Goal: Task Accomplishment & Management: Use online tool/utility

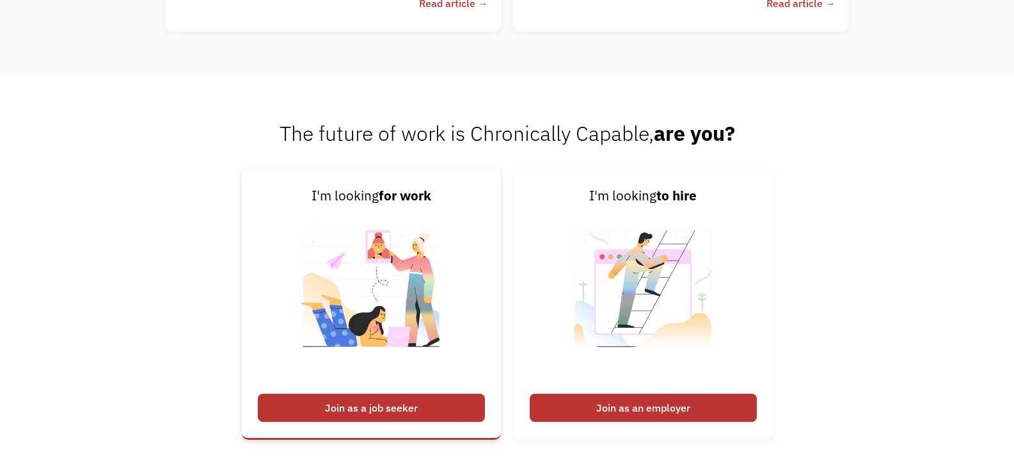
scroll to position [2944, 0]
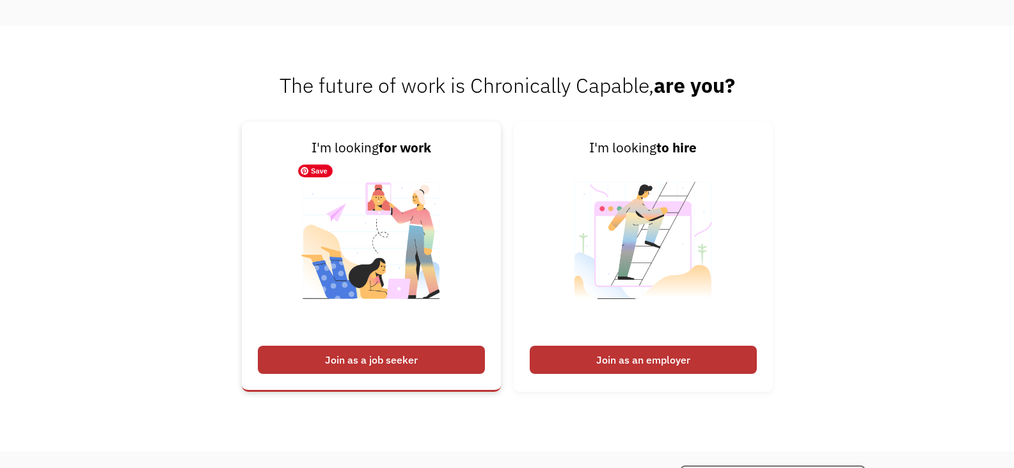
click at [434, 237] on img at bounding box center [371, 248] width 159 height 181
click at [406, 356] on div "Join as a job seeker" at bounding box center [371, 360] width 227 height 28
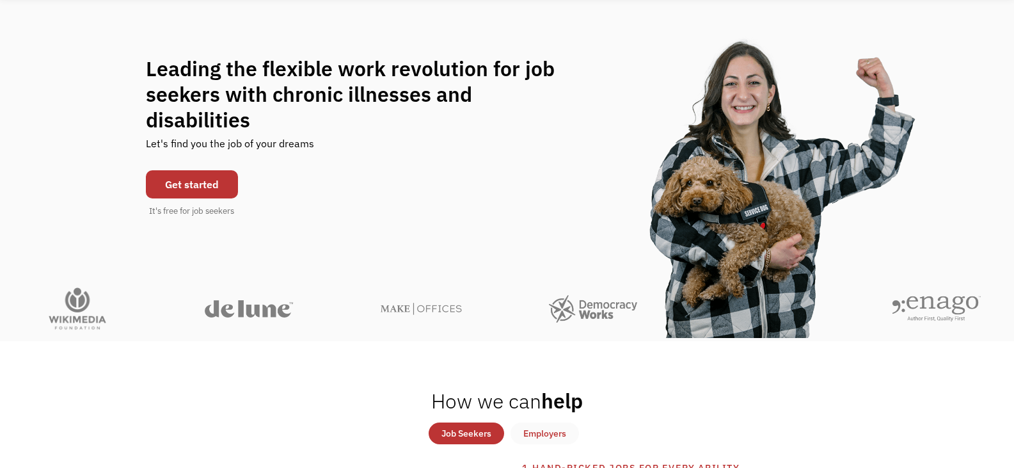
scroll to position [0, 0]
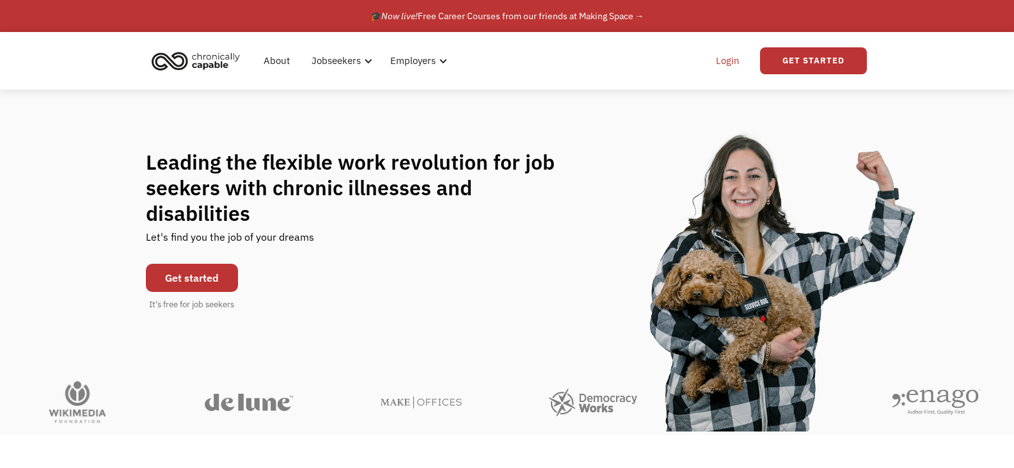
click at [718, 66] on link "Login" at bounding box center [727, 60] width 39 height 41
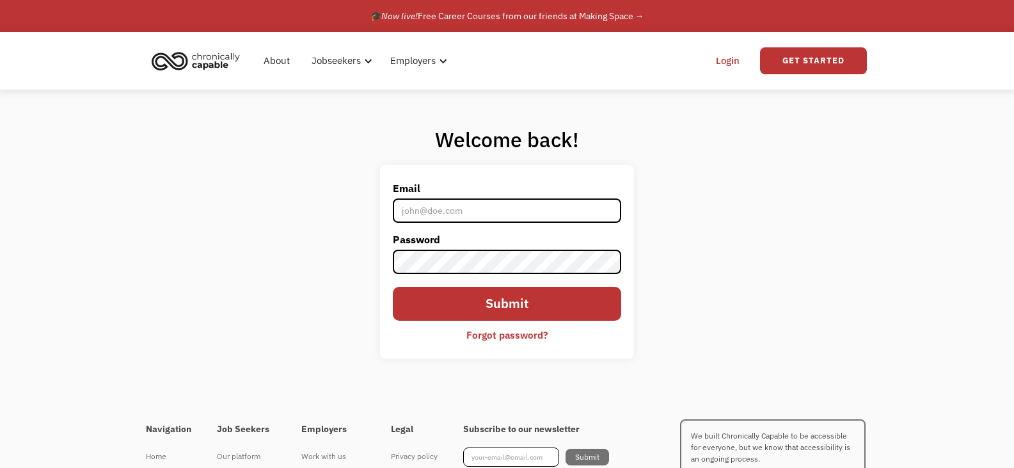
click at [490, 198] on input "Email" at bounding box center [507, 210] width 228 height 24
type input "rockymountainprincess@gmail.com"
click at [493, 232] on label "Password" at bounding box center [507, 239] width 228 height 20
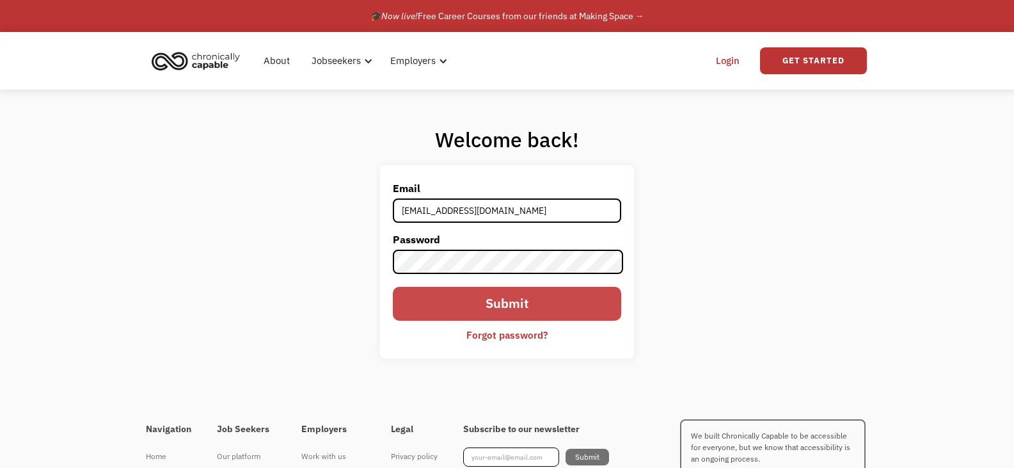
click at [531, 291] on input "Submit" at bounding box center [507, 304] width 228 height 34
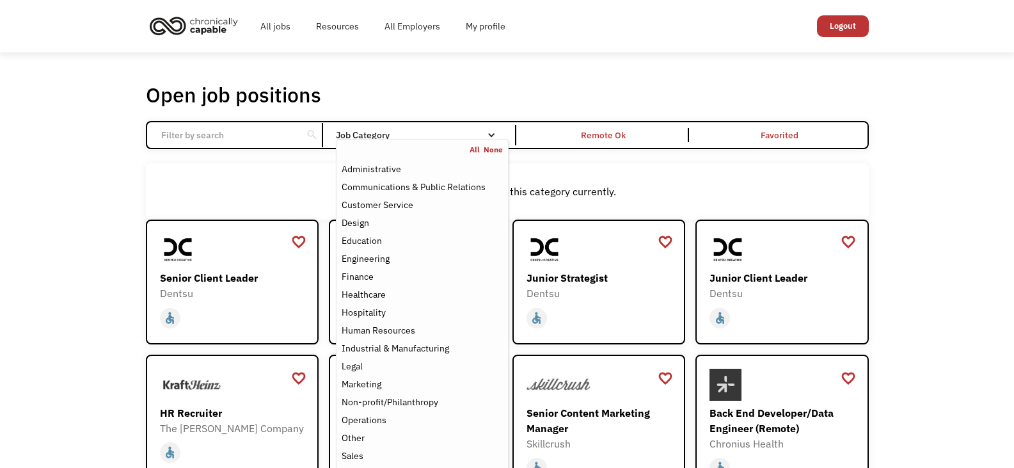
click at [410, 130] on div "Job Category" at bounding box center [422, 135] width 172 height 20
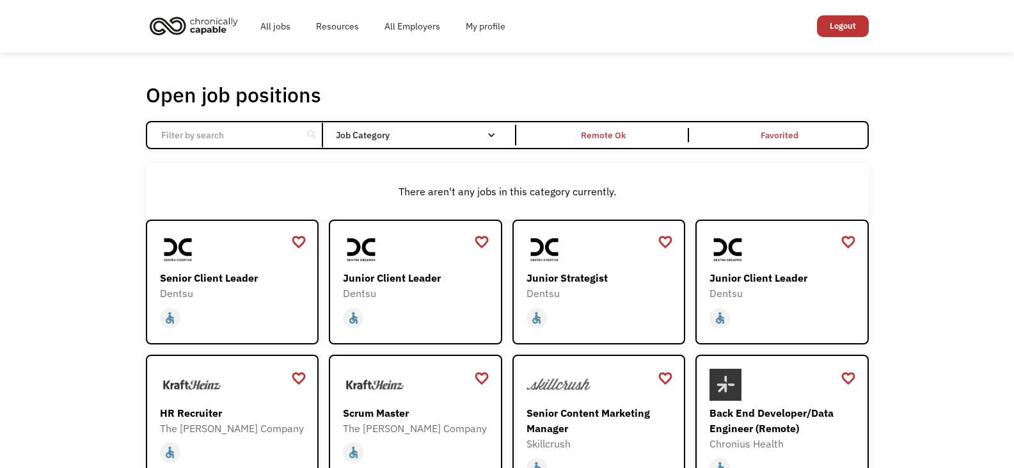
click at [410, 130] on div "Job Category" at bounding box center [422, 135] width 172 height 20
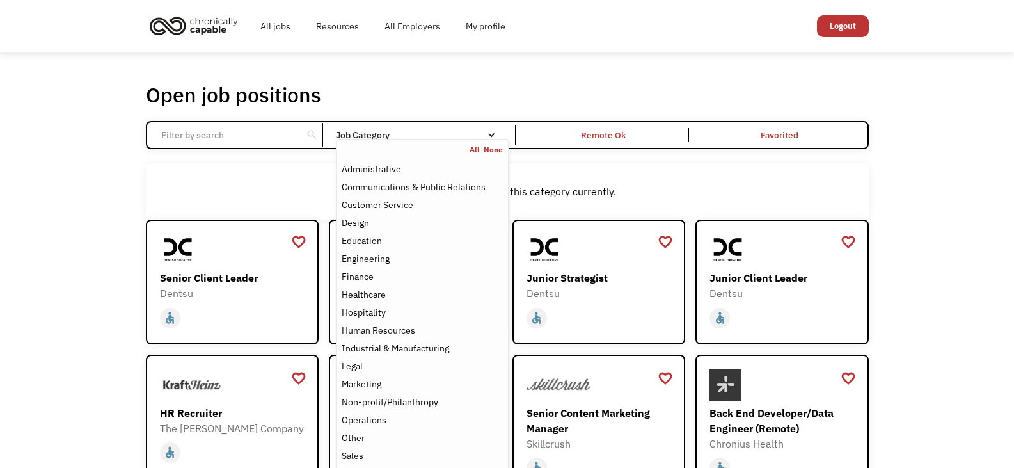
click at [456, 118] on div "Open job positions You have X liked items Search search Filter by category Admi…" at bounding box center [507, 416] width 723 height 669
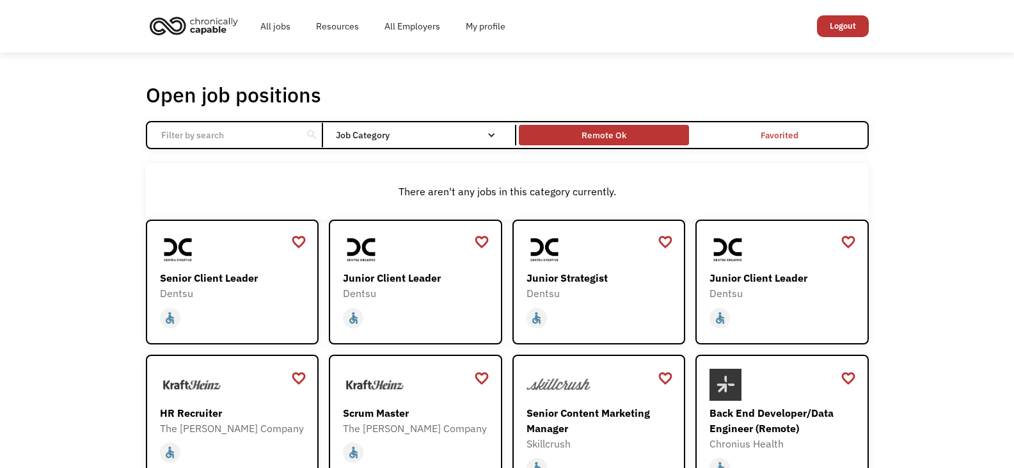
click at [600, 134] on div "Remote Ok" at bounding box center [604, 134] width 45 height 15
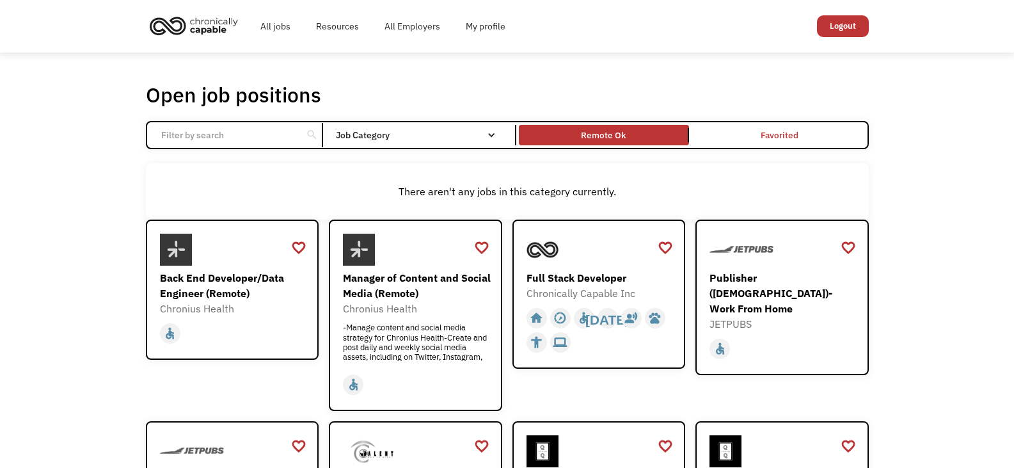
click at [291, 198] on div "There aren't any jobs in this category currently." at bounding box center [507, 191] width 710 height 15
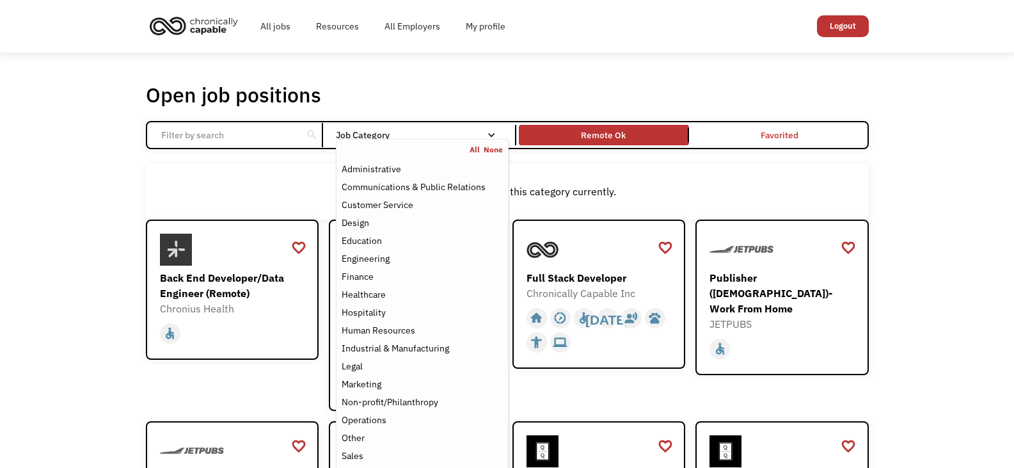
click at [445, 134] on div "Job Category" at bounding box center [422, 135] width 172 height 9
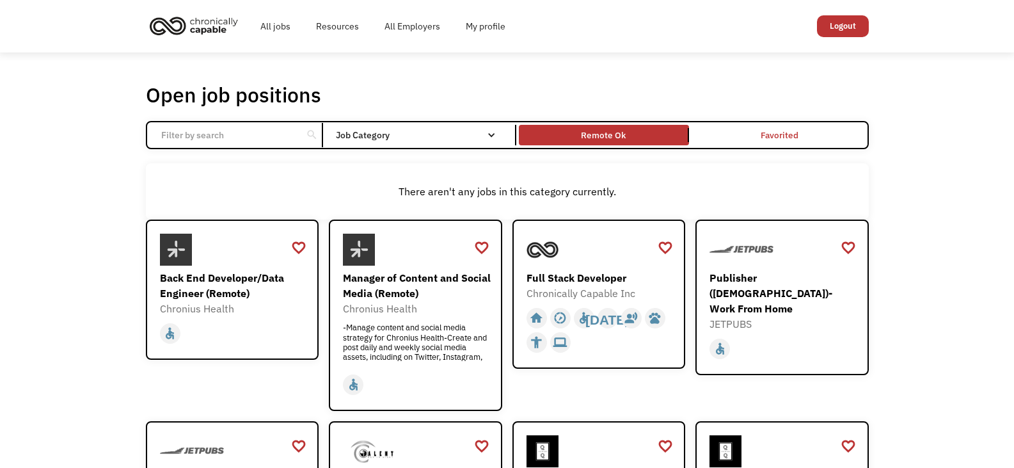
click at [444, 138] on div "Job Category" at bounding box center [422, 135] width 172 height 9
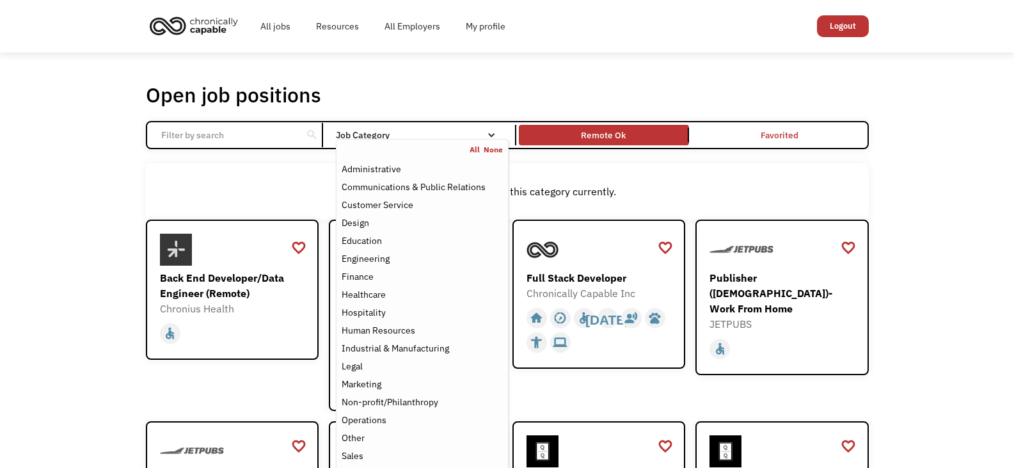
click at [474, 149] on link "All" at bounding box center [477, 150] width 14 height 10
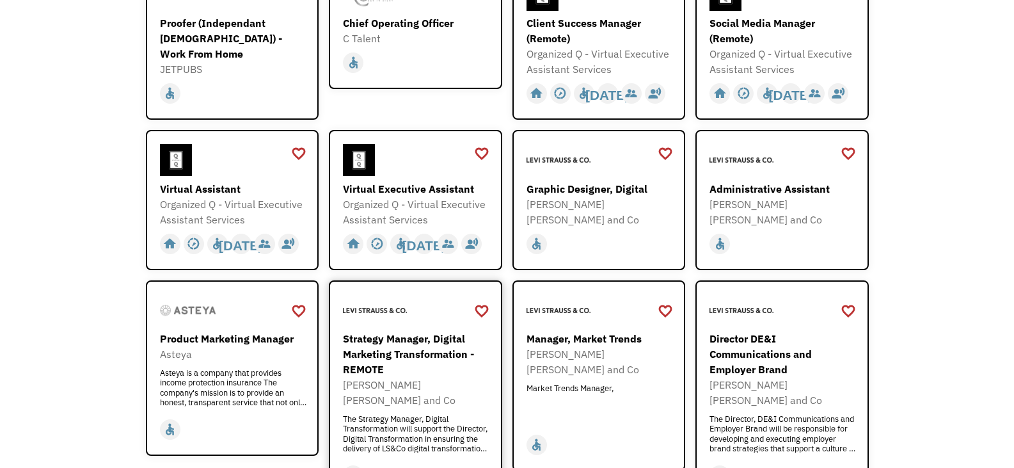
scroll to position [512, 0]
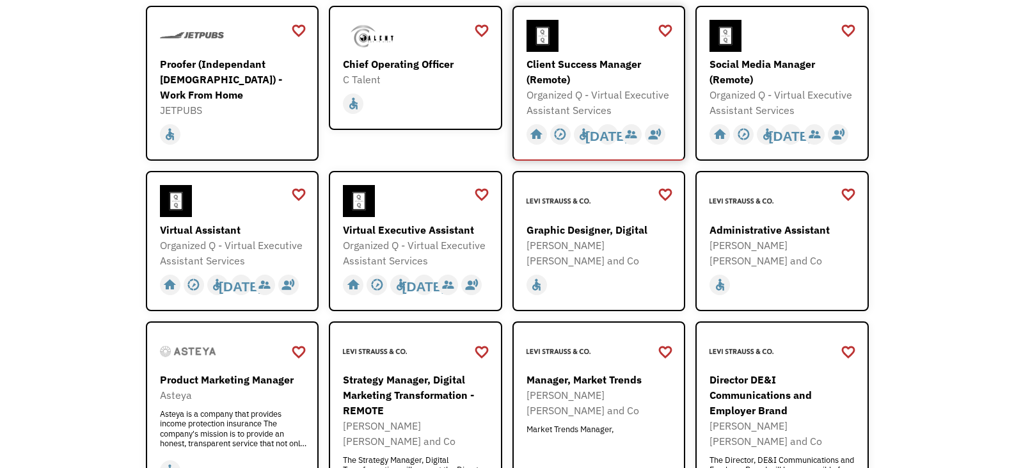
click at [576, 81] on div "Client Success Manager (Remote)" at bounding box center [601, 71] width 148 height 31
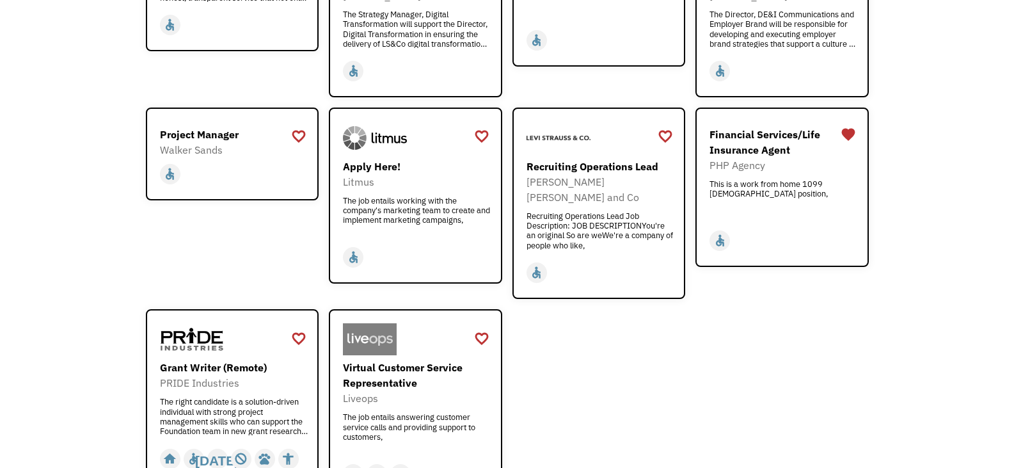
scroll to position [893, 0]
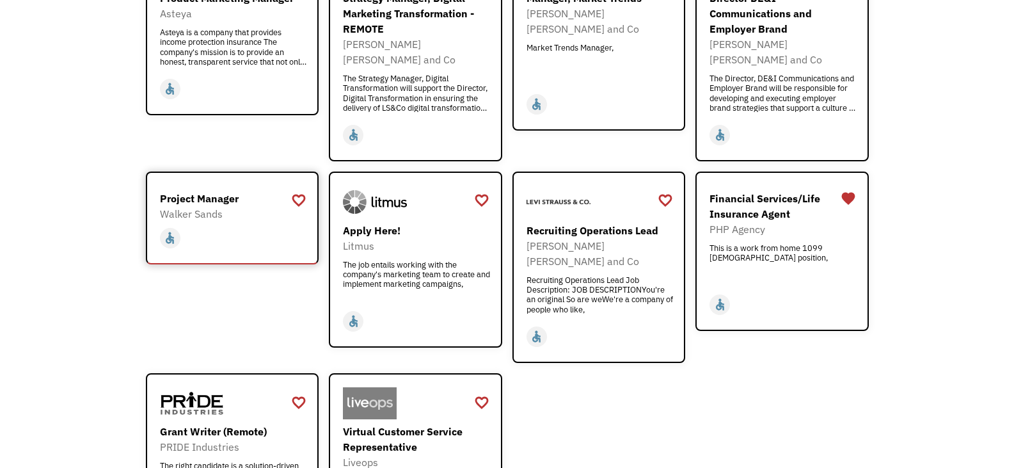
click at [228, 236] on link "Project Manager Walker Sands https://www.walkersands.com/about/careers/open-pos…" at bounding box center [232, 217] width 173 height 93
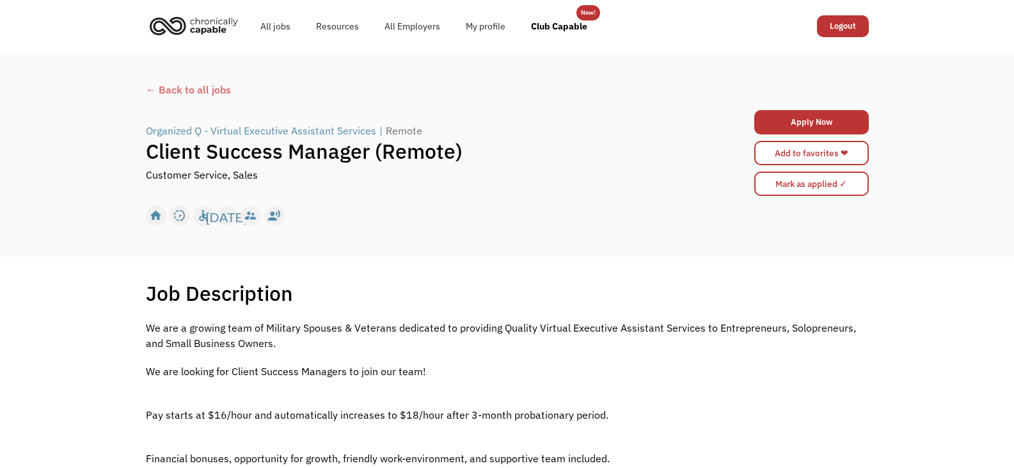
click at [372, 333] on p "We are a growing team of Military Spouses & Veterans dedicated to providing Qua…" at bounding box center [507, 335] width 723 height 31
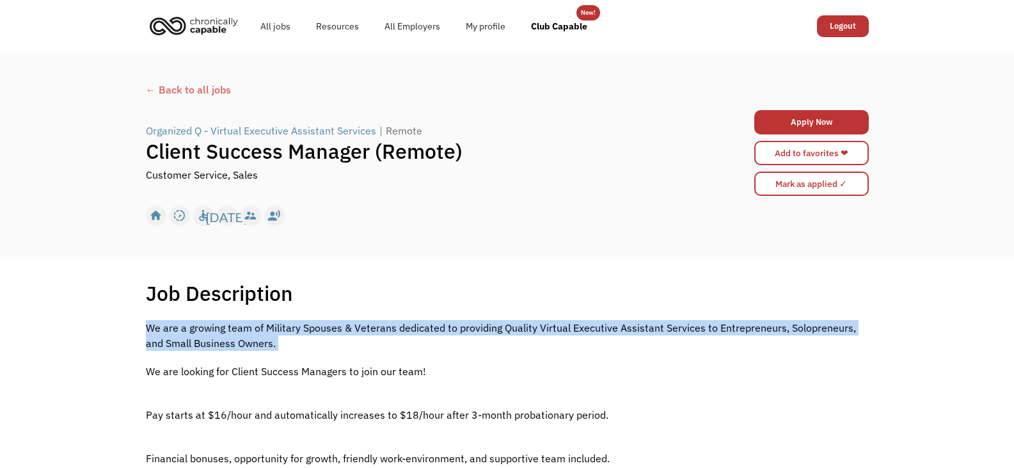
click at [372, 333] on p "We are a growing team of Military Spouses & Veterans dedicated to providing Qua…" at bounding box center [507, 335] width 723 height 31
drag, startPoint x: 0, startPoint y: 0, endPoint x: 408, endPoint y: 374, distance: 553.0
click at [407, 376] on div "We are a growing team of Military Spouses & Veterans dedicated to providing Qua…" at bounding box center [507, 435] width 723 height 230
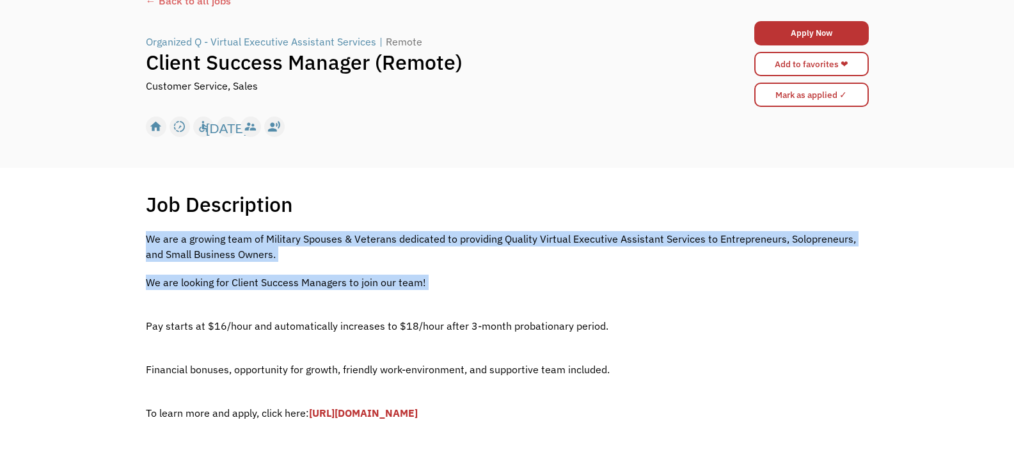
scroll to position [192, 0]
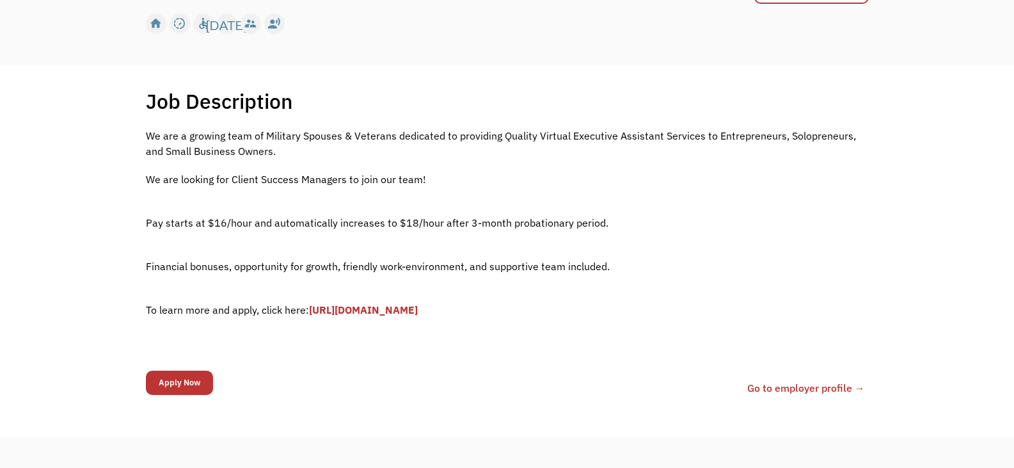
click at [396, 279] on div "We are a growing team of Military Spouses & Veterans dedicated to providing Qua…" at bounding box center [507, 243] width 723 height 230
drag, startPoint x: 396, startPoint y: 279, endPoint x: 379, endPoint y: 211, distance: 70.5
click at [381, 204] on div "We are a growing team of Military Spouses & Veterans dedicated to providing Qua…" at bounding box center [507, 243] width 723 height 230
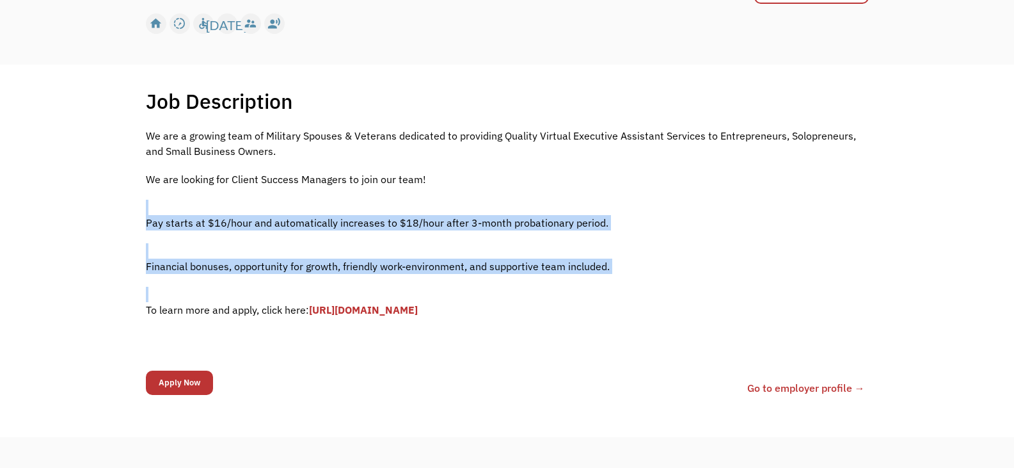
click at [384, 218] on p "‍ Pay starts at $16/hour and automatically increases to $18/hour after 3-month …" at bounding box center [507, 215] width 723 height 31
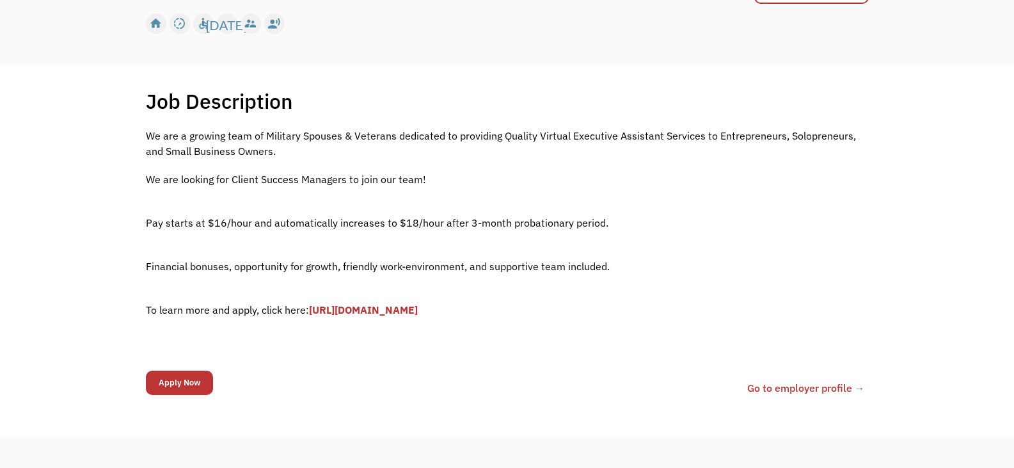
click at [418, 308] on link "[URL][DOMAIN_NAME]" at bounding box center [363, 309] width 109 height 13
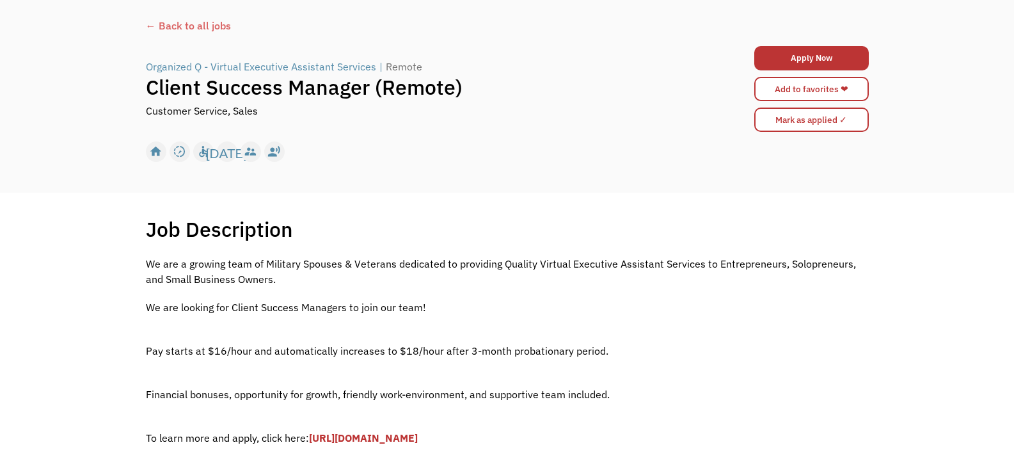
scroll to position [0, 0]
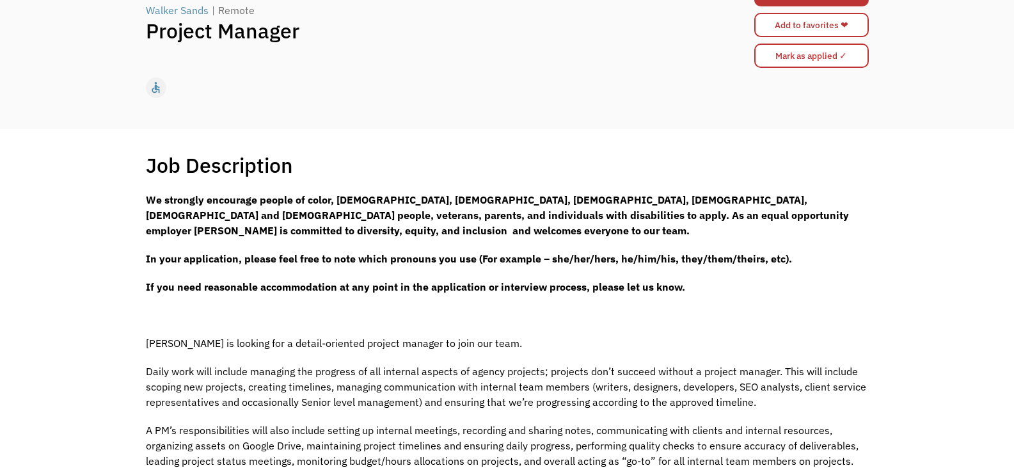
click at [517, 386] on span "Daily work will include managing the progress of all internal aspects of agency…" at bounding box center [506, 387] width 721 height 44
click at [516, 385] on span "Daily work will include managing the progress of all internal aspects of agency…" at bounding box center [506, 387] width 721 height 44
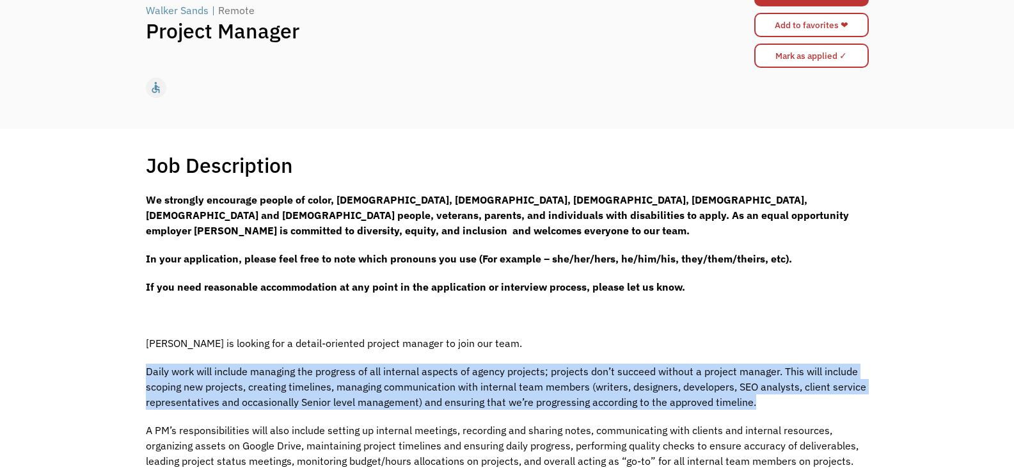
click at [516, 385] on span "Daily work will include managing the progress of all internal aspects of agency…" at bounding box center [506, 387] width 721 height 44
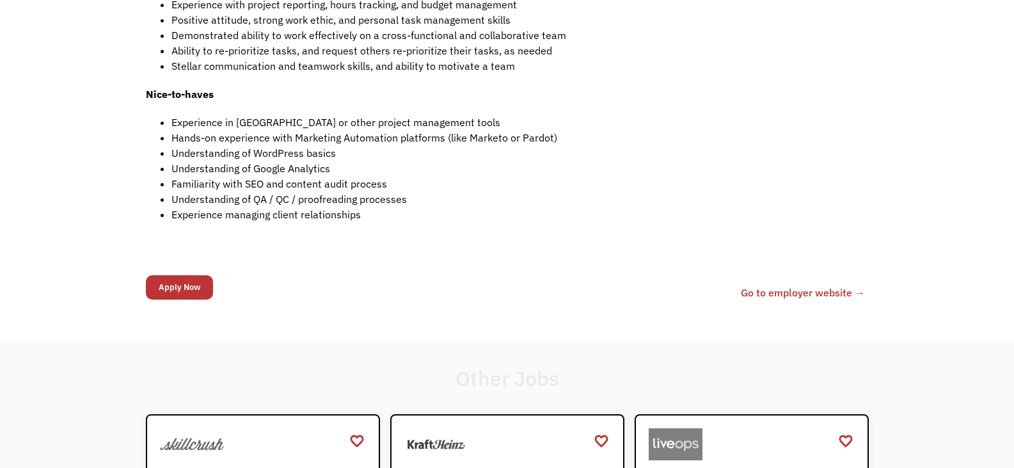
scroll to position [896, 0]
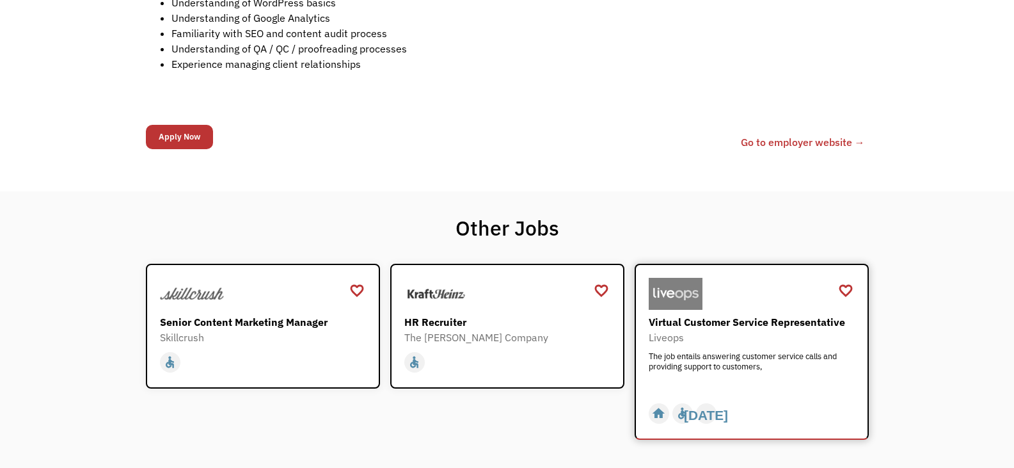
click at [766, 380] on div "The job entails answering customer service calls and providing support to custo…" at bounding box center [753, 370] width 209 height 38
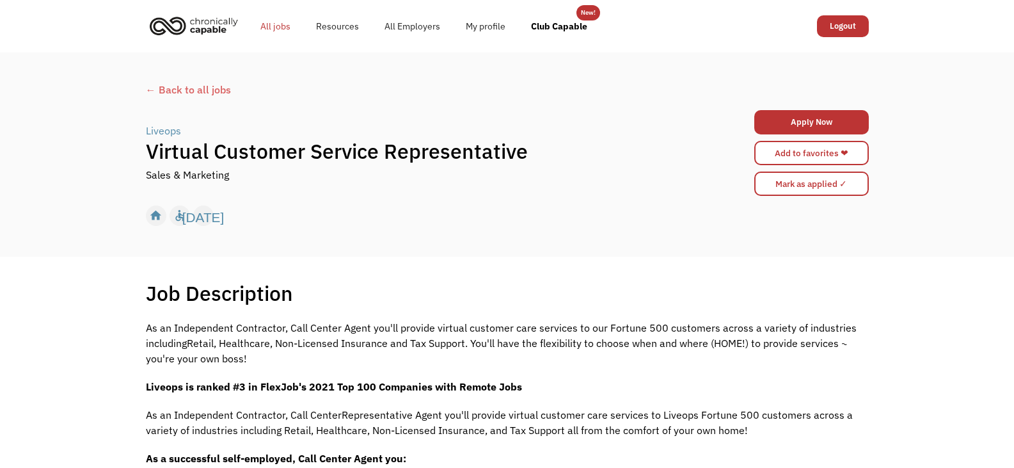
click at [277, 26] on link "All jobs" at bounding box center [276, 26] width 56 height 41
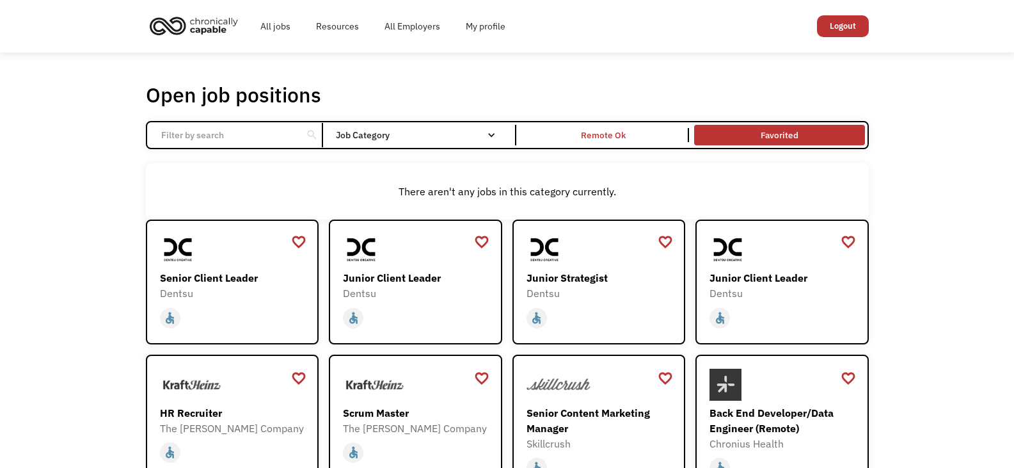
click at [767, 132] on link "Favorited" at bounding box center [779, 135] width 175 height 26
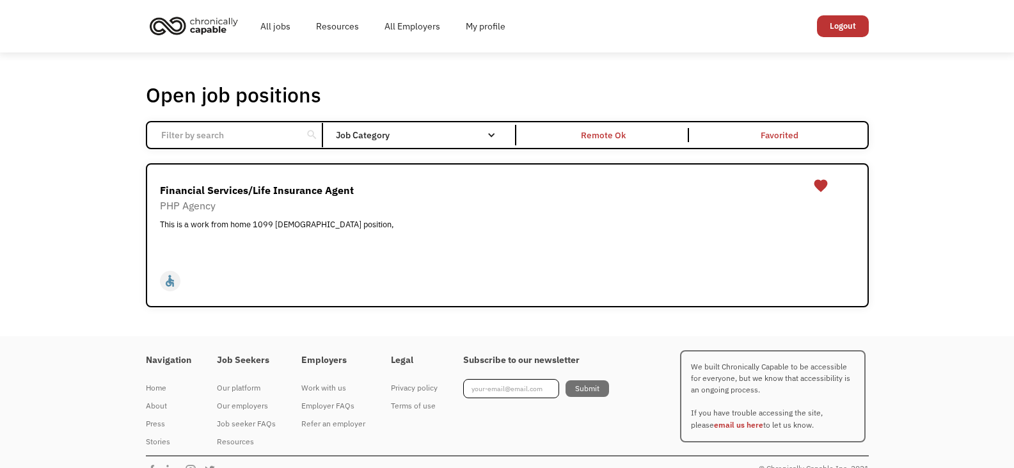
click at [731, 131] on link "Favorited" at bounding box center [779, 135] width 175 height 26
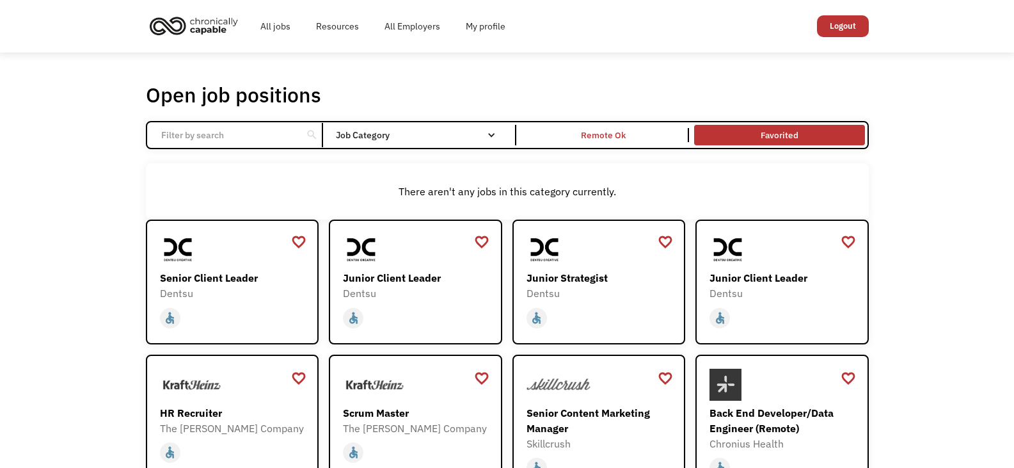
click at [813, 134] on link "Favorited" at bounding box center [779, 135] width 175 height 26
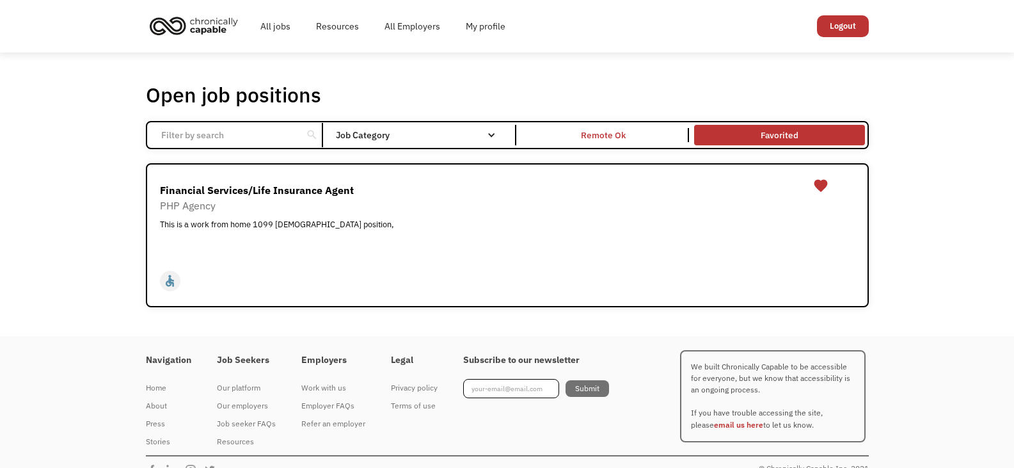
click at [813, 134] on link "Favorited" at bounding box center [779, 135] width 175 height 26
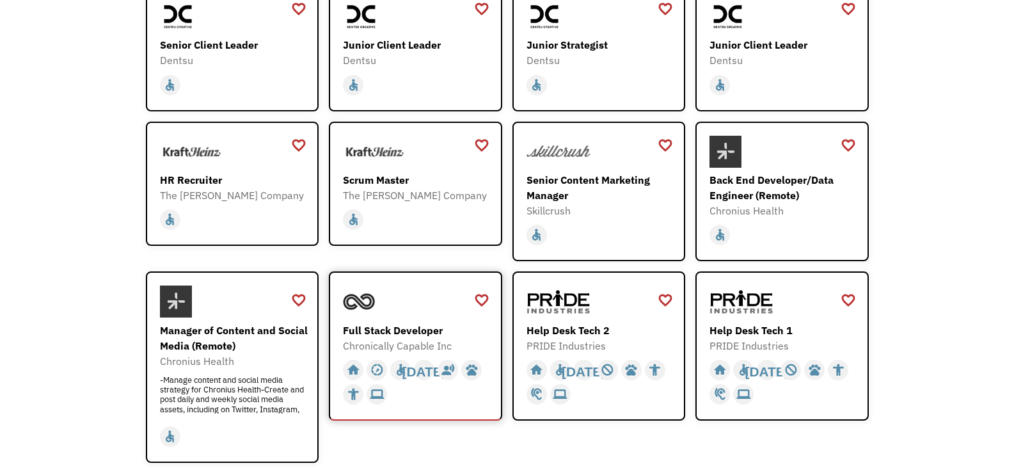
scroll to position [384, 0]
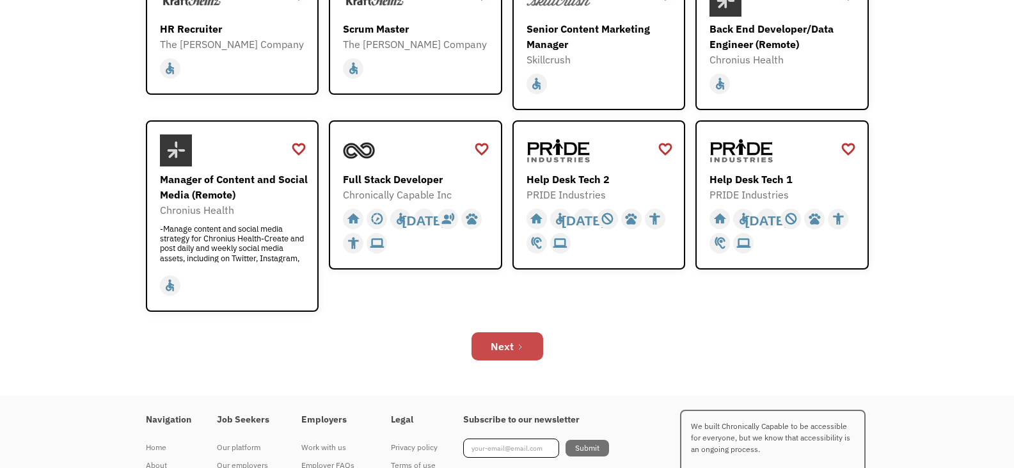
click at [527, 353] on link "Next" at bounding box center [508, 346] width 72 height 28
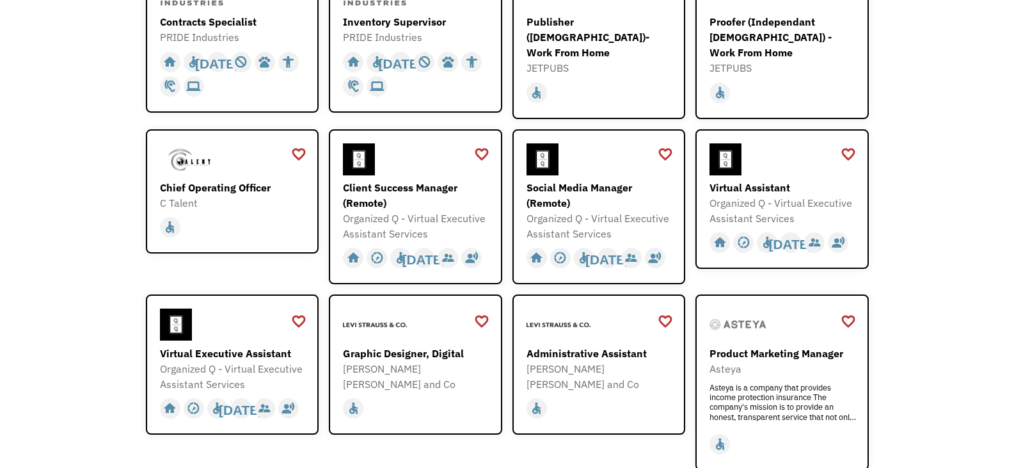
scroll to position [488, 0]
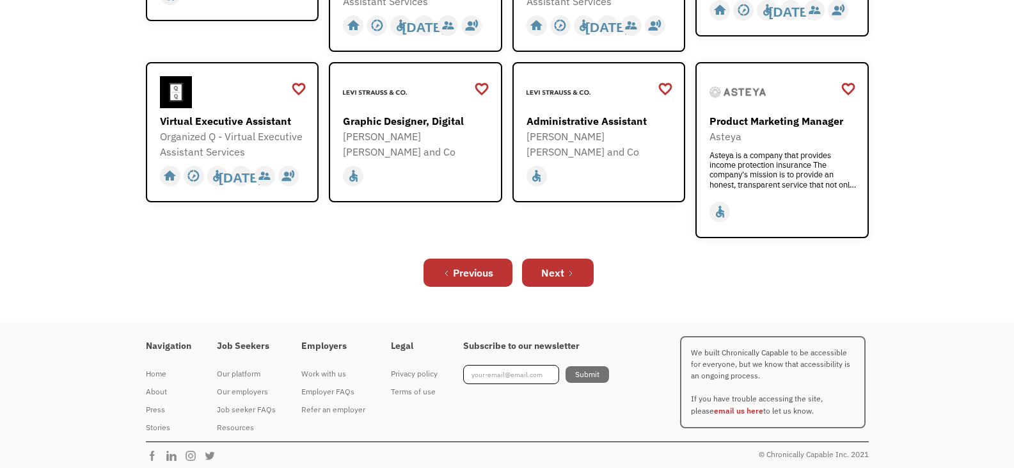
click at [578, 276] on link "Next" at bounding box center [558, 273] width 72 height 28
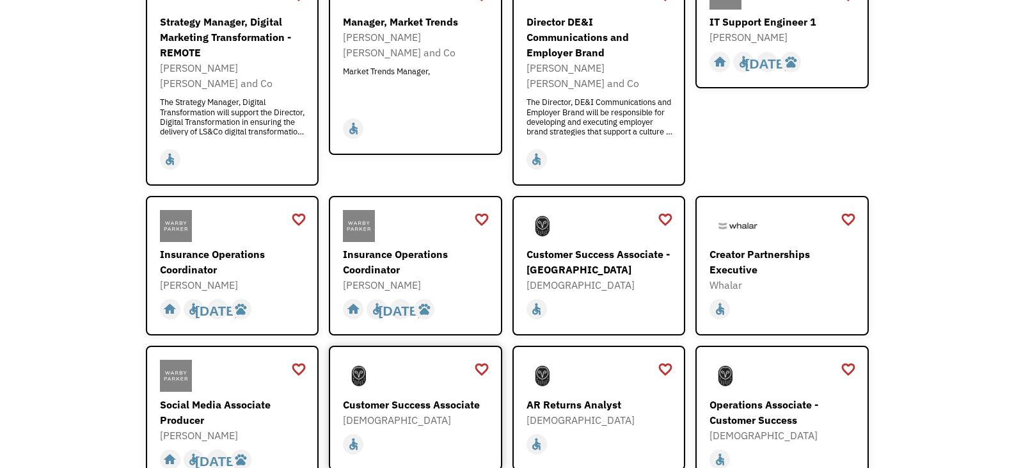
scroll to position [320, 0]
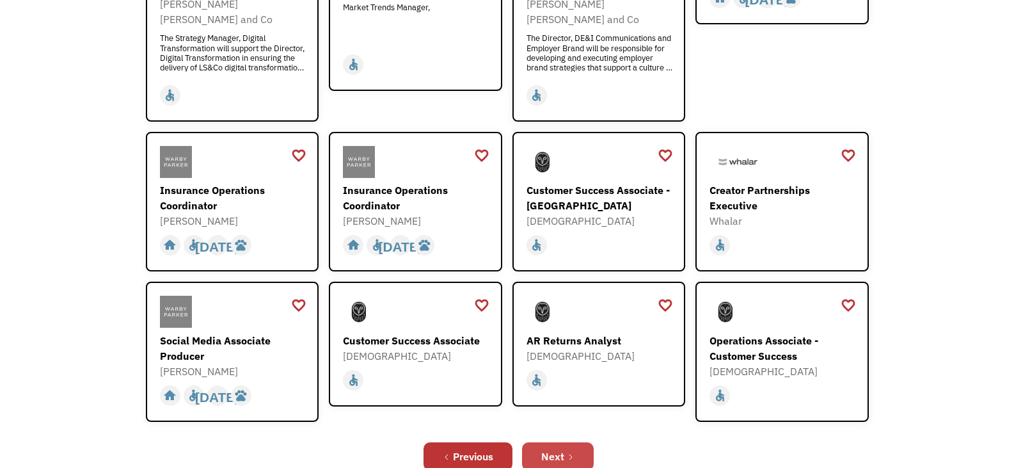
click at [560, 449] on div "Next" at bounding box center [552, 456] width 23 height 15
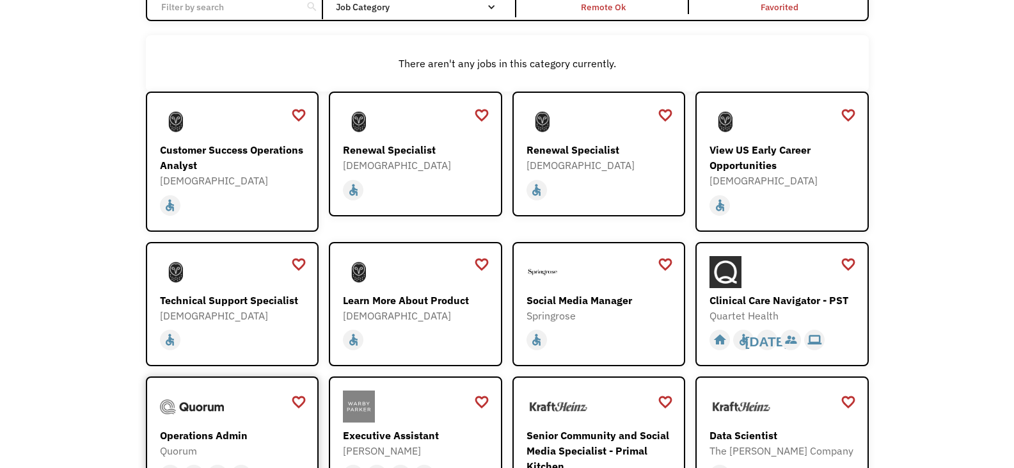
scroll to position [256, 0]
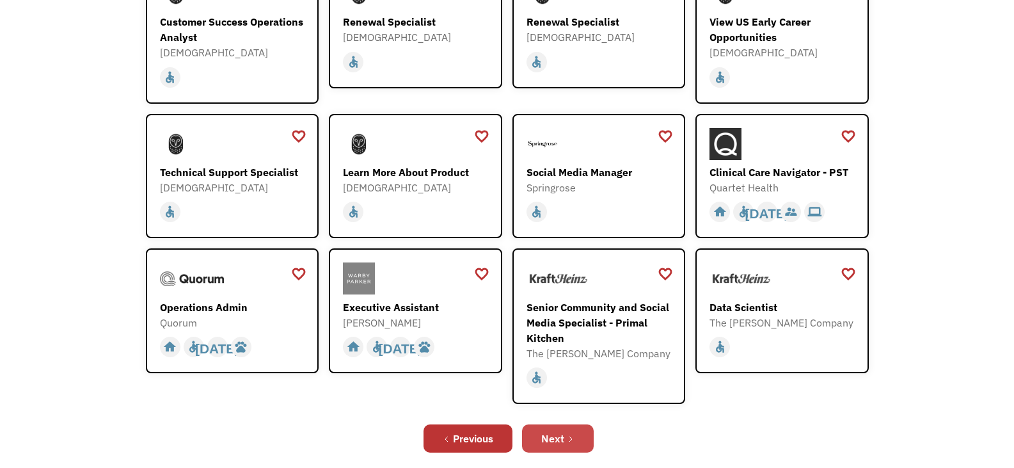
click at [561, 449] on link "Next" at bounding box center [558, 438] width 72 height 28
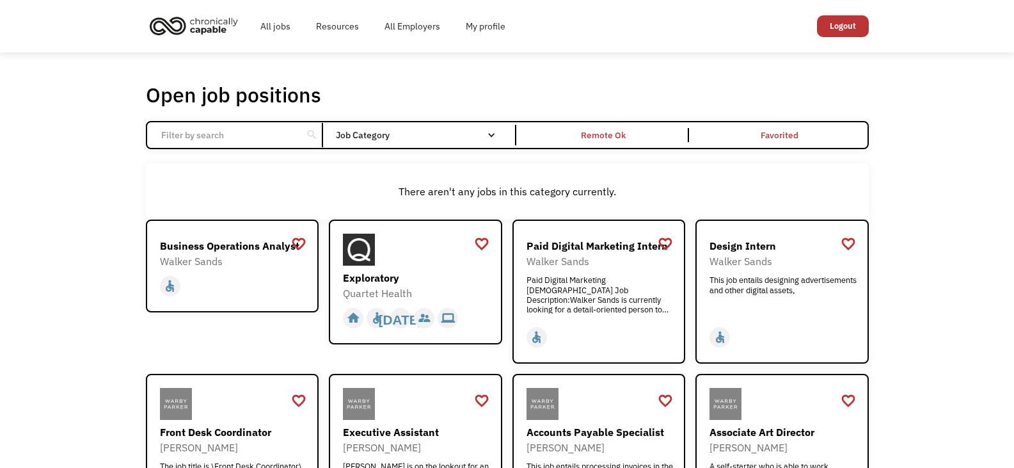
scroll to position [512, 0]
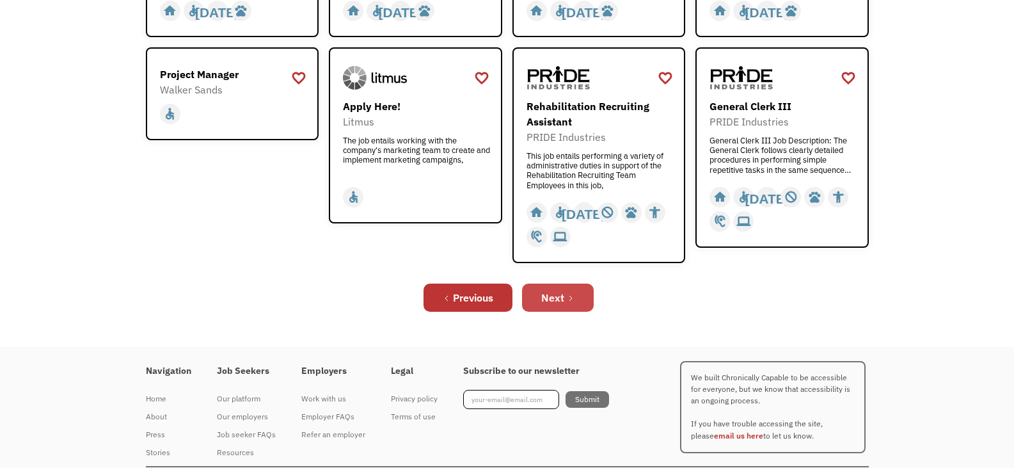
click at [573, 300] on icon "Next Page" at bounding box center [571, 298] width 8 height 8
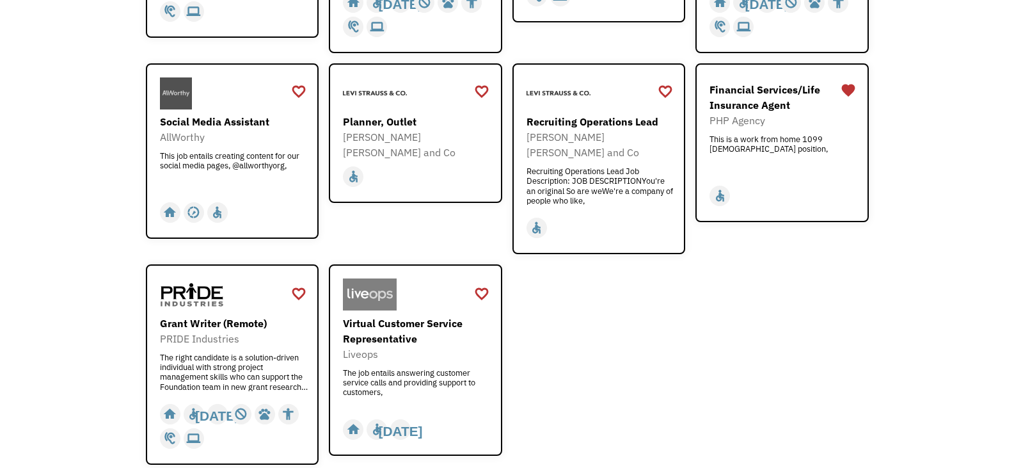
scroll to position [448, 0]
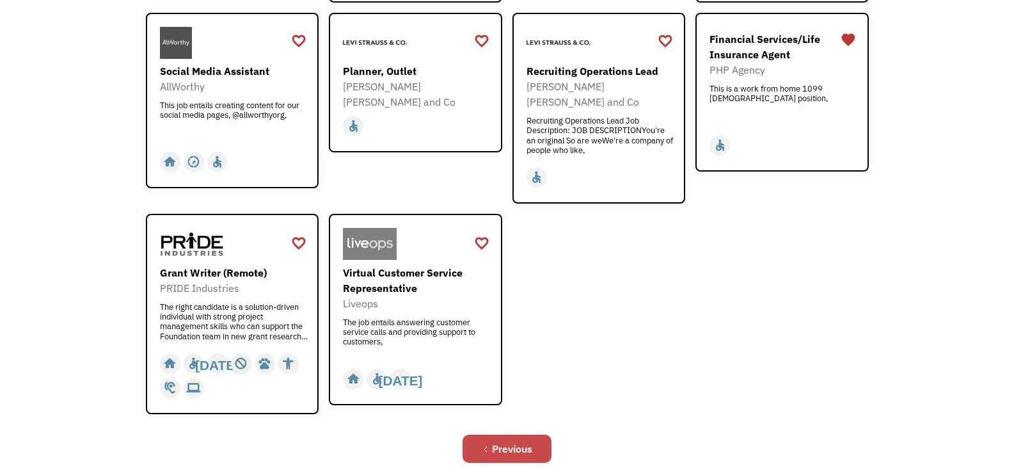
click at [488, 434] on link "Previous" at bounding box center [507, 448] width 89 height 28
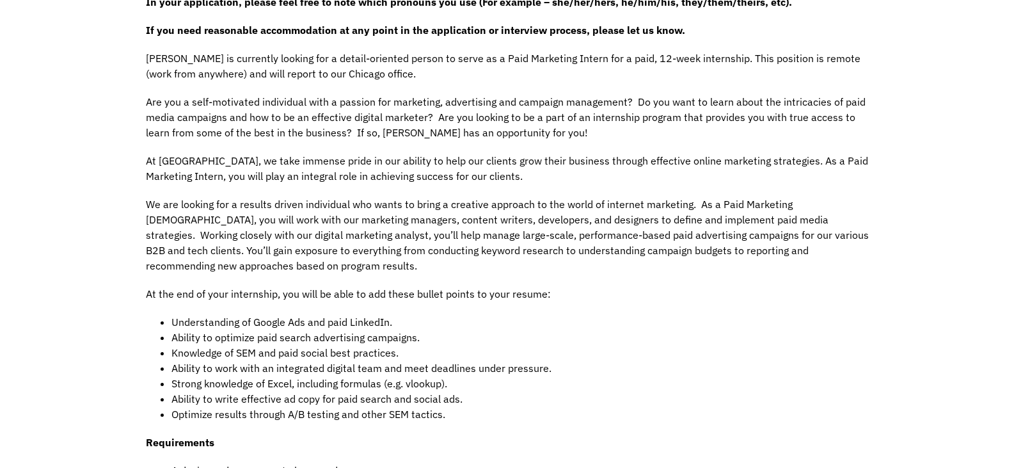
scroll to position [829, 0]
